Goal: Obtain resource: Download file/media

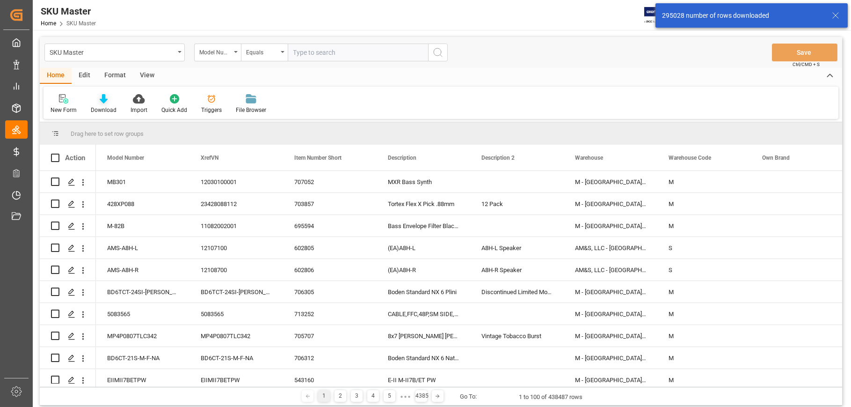
click at [97, 104] on div "Download" at bounding box center [104, 104] width 40 height 21
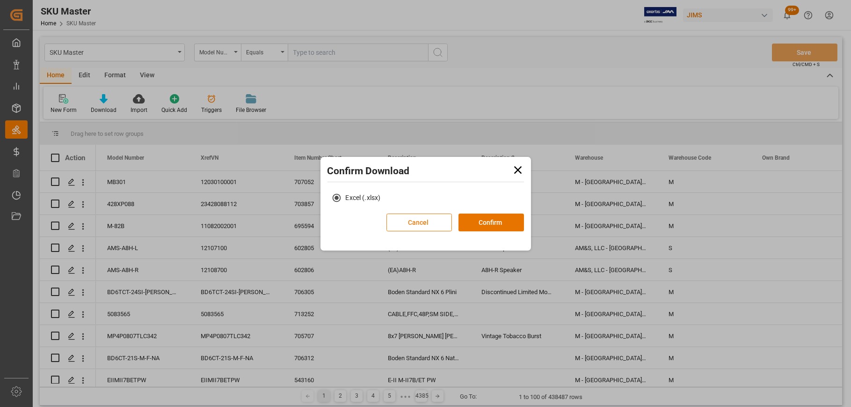
click at [432, 218] on button "Cancel" at bounding box center [419, 222] width 66 height 18
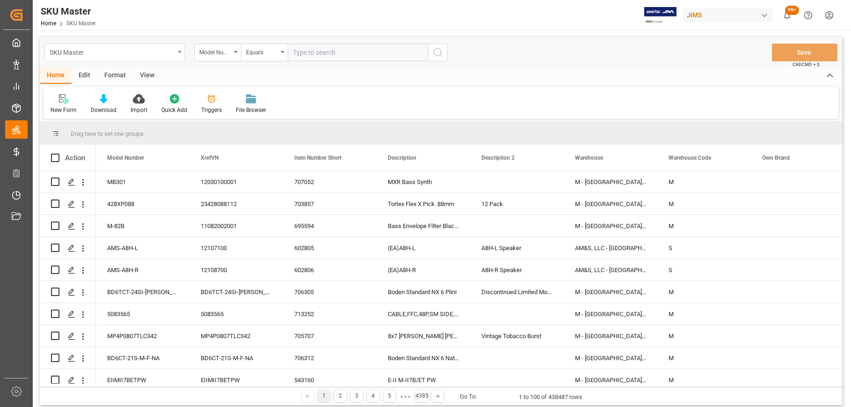
click at [175, 51] on div "SKU Master" at bounding box center [114, 53] width 140 height 18
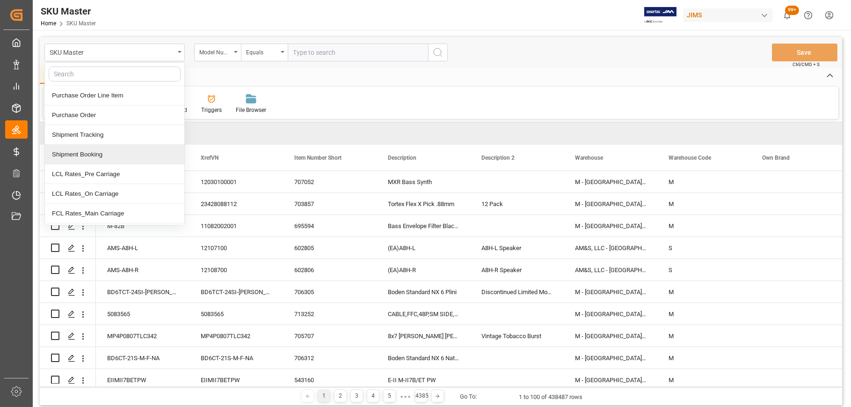
click at [97, 152] on div "Shipment Booking" at bounding box center [114, 155] width 139 height 20
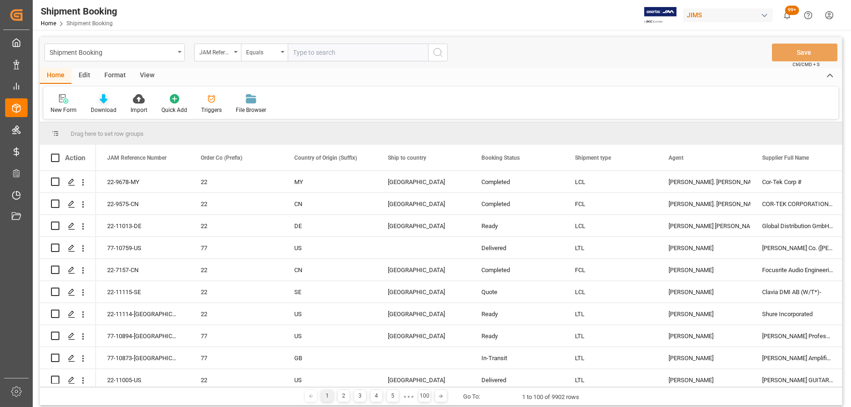
click at [104, 101] on icon at bounding box center [104, 98] width 8 height 9
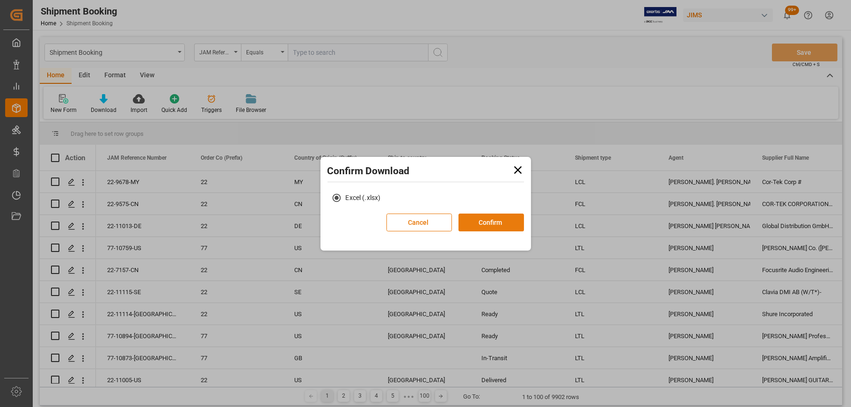
click at [503, 225] on button "Confirm" at bounding box center [492, 222] width 66 height 18
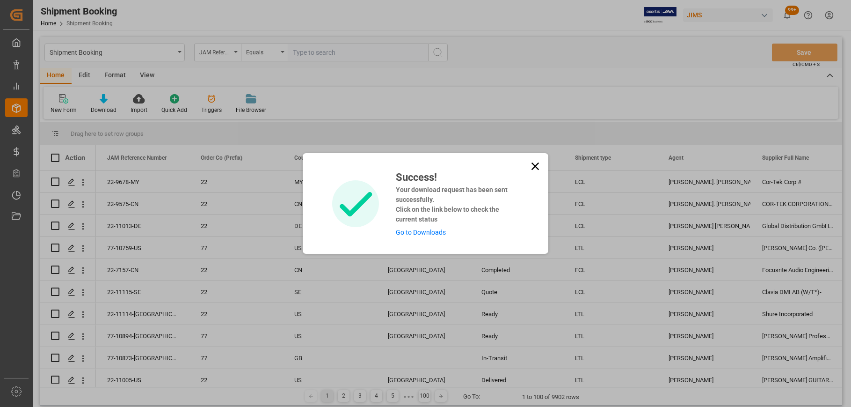
click at [413, 229] on link "Go to Downloads" at bounding box center [421, 231] width 50 height 7
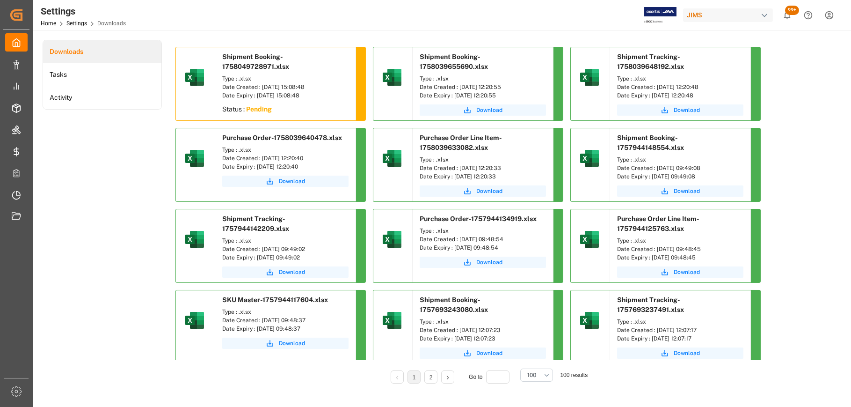
drag, startPoint x: 517, startPoint y: 86, endPoint x: 459, endPoint y: 87, distance: 58.0
click at [459, 87] on div "Date Created : [DATE] 12:20:55" at bounding box center [483, 87] width 126 height 8
copy div "[DATE] 12:20:55"
drag, startPoint x: 713, startPoint y: 82, endPoint x: 664, endPoint y: 89, distance: 49.6
click at [664, 89] on div "Type : .xlsx Date Created : [DATE] 12:20:48 Date Expiry : [DATE] 12:20:48" at bounding box center [680, 87] width 140 height 30
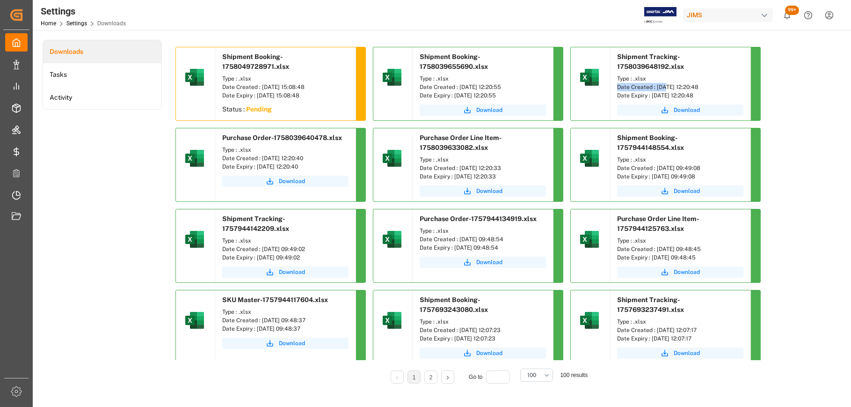
drag, startPoint x: 664, startPoint y: 89, endPoint x: 656, endPoint y: 89, distance: 8.0
click at [656, 89] on div "Date Created : [DATE] 12:20:48" at bounding box center [680, 87] width 126 height 8
copy div "[DATE] 12:20:48"
drag, startPoint x: 315, startPoint y: 157, endPoint x: 261, endPoint y: 159, distance: 54.8
click at [261, 159] on div "Date Created : [DATE] 12:20:40" at bounding box center [285, 158] width 126 height 8
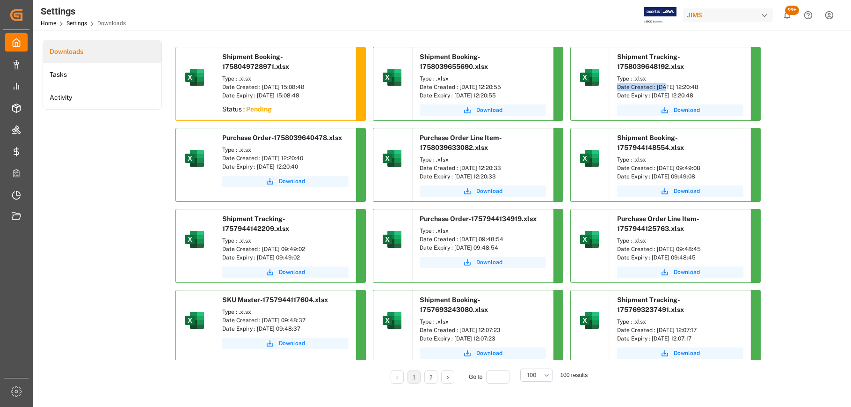
copy div "[DATE] 12:20:40"
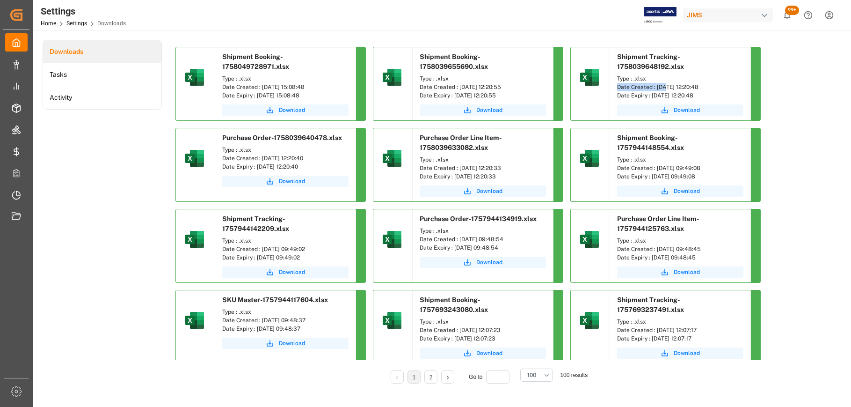
drag, startPoint x: 518, startPoint y: 166, endPoint x: 459, endPoint y: 172, distance: 59.7
click at [459, 172] on div "Type : .xlsx Date Created : [DATE] 12:20:33 Date Expiry : [DATE] 12:20:33" at bounding box center [483, 168] width 140 height 30
copy div "[DATE] 12:20:33"
